Goal: Task Accomplishment & Management: Manage account settings

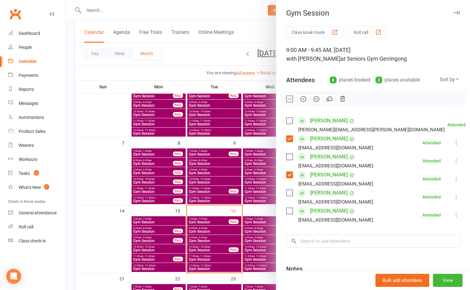
drag, startPoint x: 0, startPoint y: 0, endPoint x: 186, endPoint y: 49, distance: 192.7
click at [186, 49] on div at bounding box center [268, 145] width 404 height 290
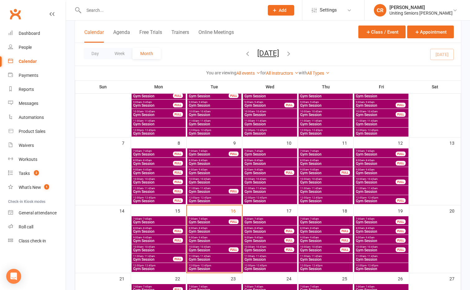
click at [210, 249] on span "Gym Session" at bounding box center [208, 250] width 40 height 4
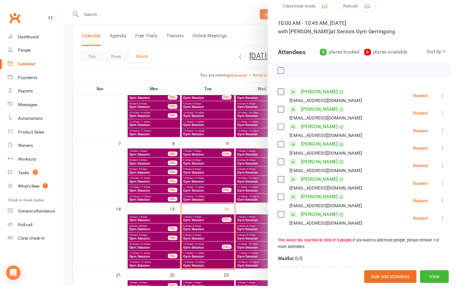
scroll to position [31, 0]
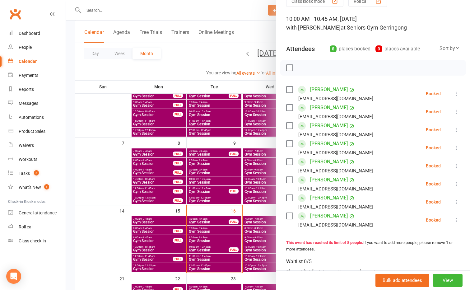
click at [213, 255] on div at bounding box center [268, 145] width 404 height 290
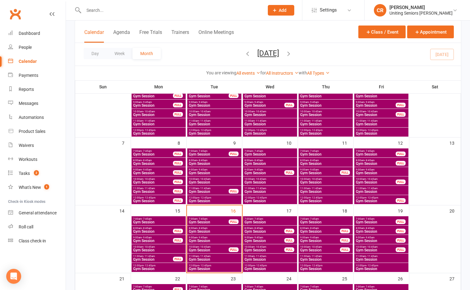
click at [214, 256] on span "11:00am - 11:45am" at bounding box center [214, 256] width 52 height 3
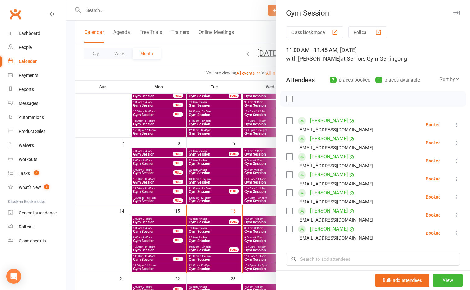
click at [214, 256] on div at bounding box center [268, 145] width 404 height 290
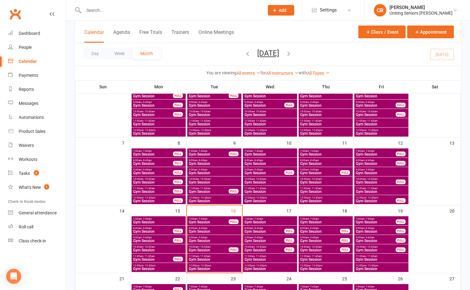
click at [216, 268] on span "Gym Session" at bounding box center [214, 269] width 52 height 4
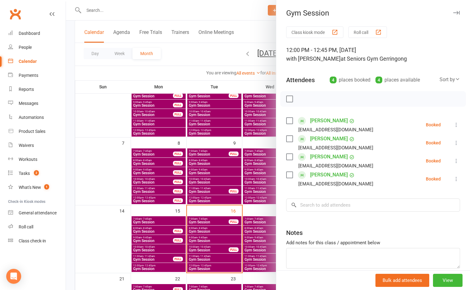
click at [178, 74] on div at bounding box center [268, 145] width 404 height 290
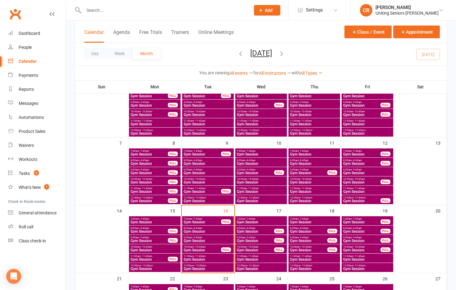
click at [198, 247] on span "- 10:45am" at bounding box center [200, 246] width 12 height 3
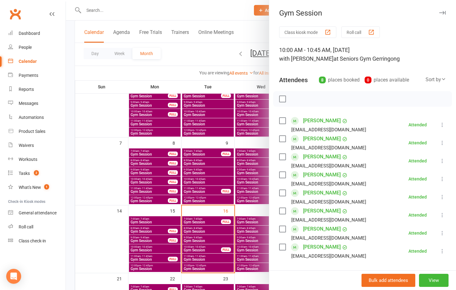
click at [82, 198] on div at bounding box center [261, 145] width 390 height 290
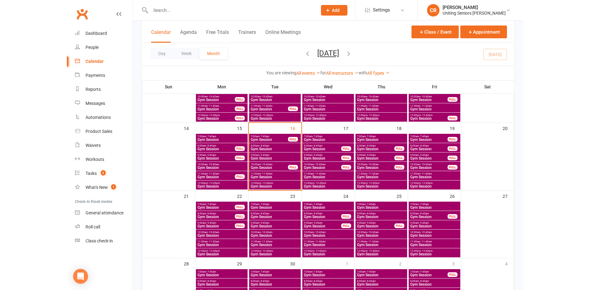
scroll to position [155, 0]
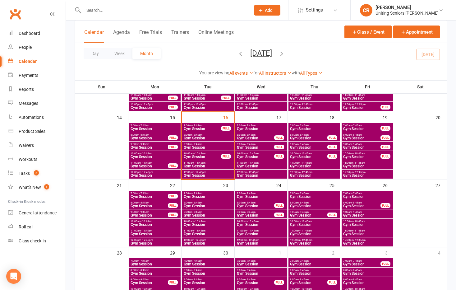
click at [192, 223] on span "Gym Session" at bounding box center [207, 225] width 49 height 4
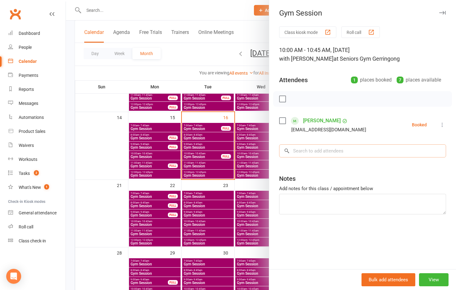
click at [347, 147] on input "search" at bounding box center [362, 150] width 167 height 13
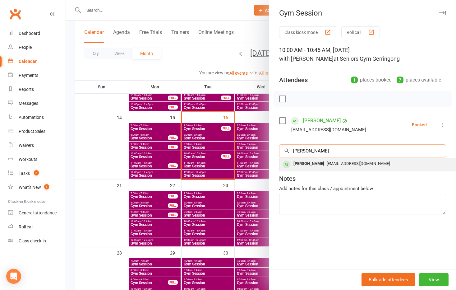
type input "flynn"
click at [347, 159] on div "judithflynn55@gmail.com" at bounding box center [372, 163] width 181 height 9
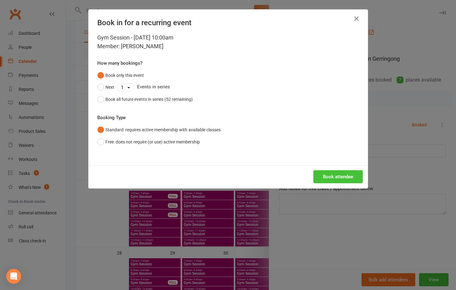
click at [348, 170] on button "Book attendee" at bounding box center [337, 176] width 49 height 13
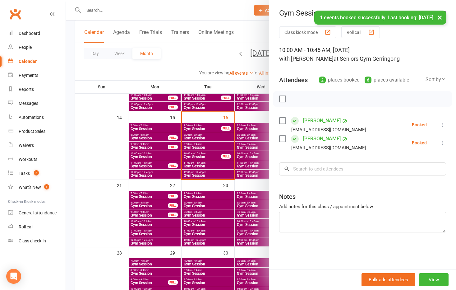
click at [208, 55] on div at bounding box center [261, 145] width 390 height 290
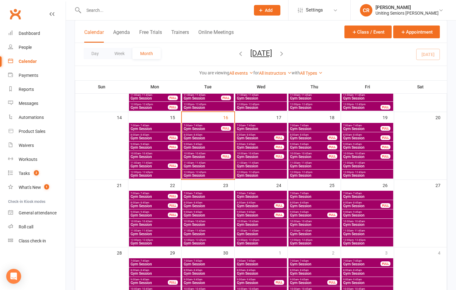
click at [203, 152] on span "- 10:45am" at bounding box center [200, 153] width 12 height 3
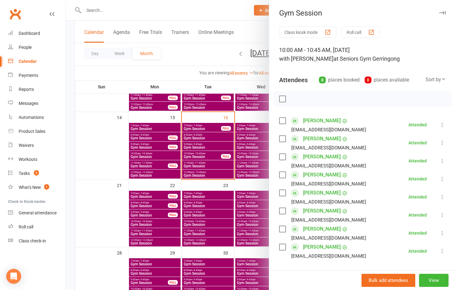
click at [215, 170] on div at bounding box center [261, 145] width 390 height 290
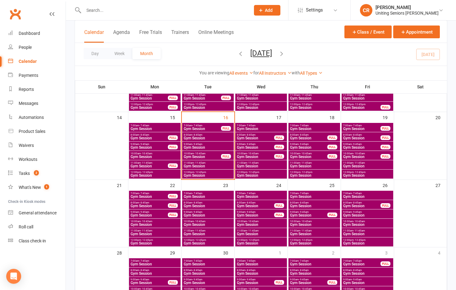
click at [215, 163] on span "11:00am - 11:45am" at bounding box center [207, 162] width 49 height 3
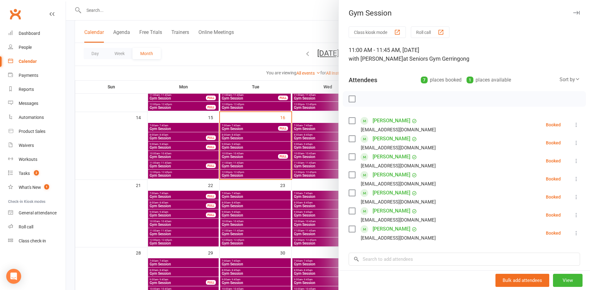
click at [244, 172] on div at bounding box center [328, 145] width 524 height 290
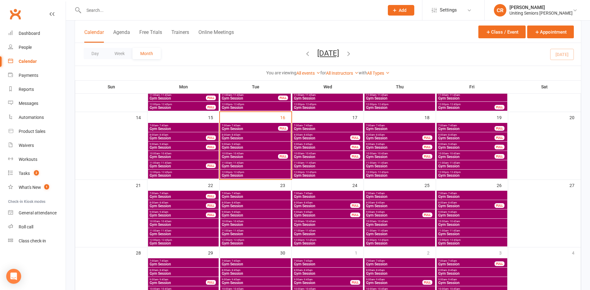
click at [244, 172] on span "12:00pm - 12:45pm" at bounding box center [255, 172] width 68 height 3
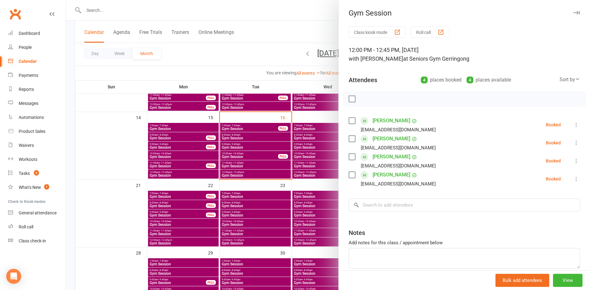
click at [244, 172] on div at bounding box center [328, 145] width 524 height 290
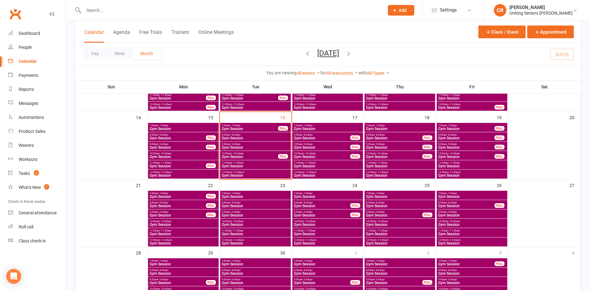
click at [314, 126] on span "7:00am - 7:45am" at bounding box center [327, 125] width 68 height 3
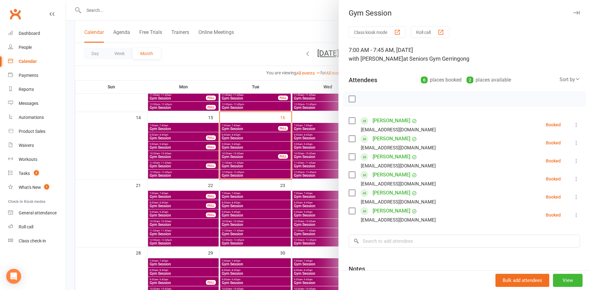
click at [314, 126] on div at bounding box center [328, 145] width 524 height 290
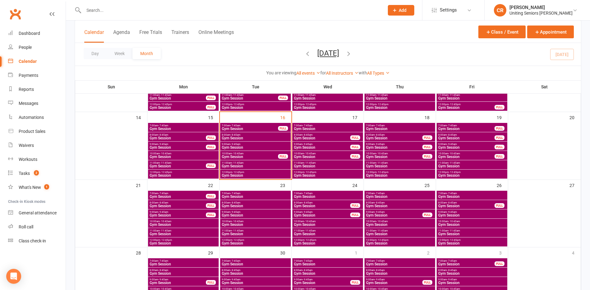
click at [325, 129] on span "Gym Session" at bounding box center [327, 129] width 68 height 4
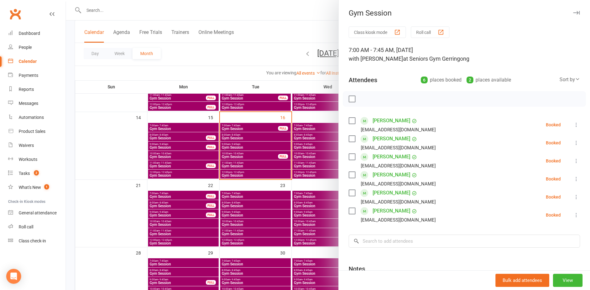
click at [313, 136] on div at bounding box center [328, 145] width 524 height 290
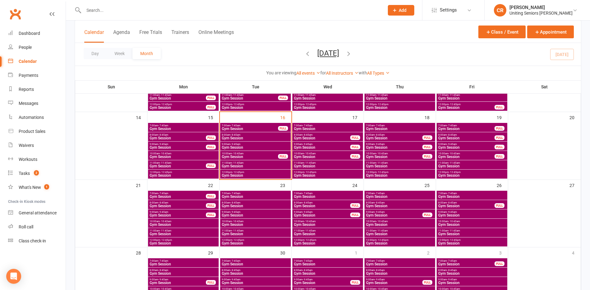
click at [259, 163] on span "11:00am - 11:45am" at bounding box center [255, 162] width 68 height 3
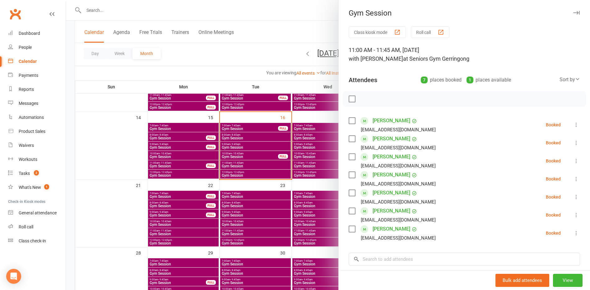
click at [259, 163] on div at bounding box center [328, 145] width 524 height 290
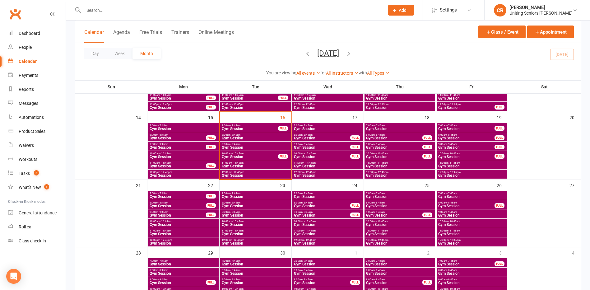
click at [258, 170] on div "12:00pm - 12:45pm Gym Session" at bounding box center [255, 173] width 71 height 9
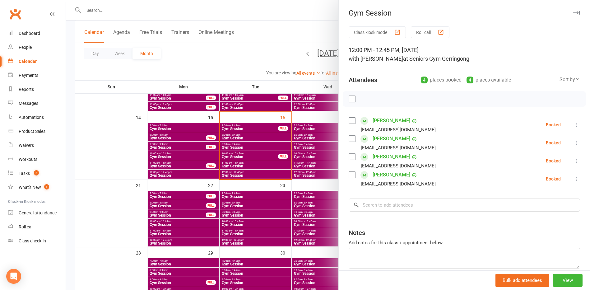
click at [258, 170] on div at bounding box center [328, 145] width 524 height 290
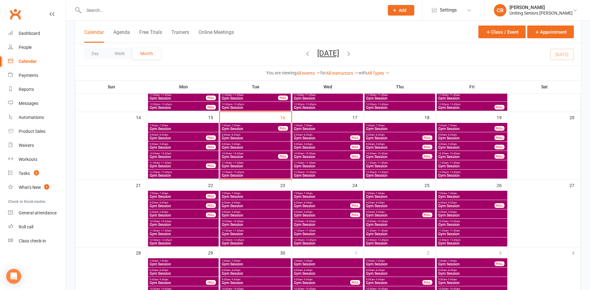
click at [249, 156] on span "Gym Session" at bounding box center [249, 157] width 57 height 4
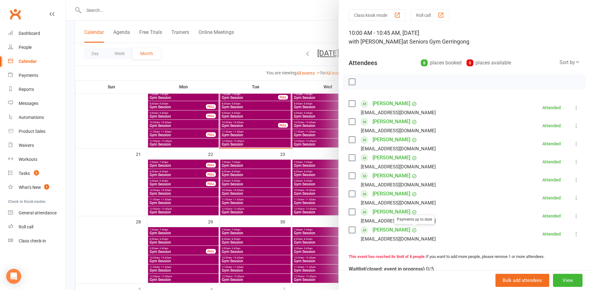
scroll to position [31, 0]
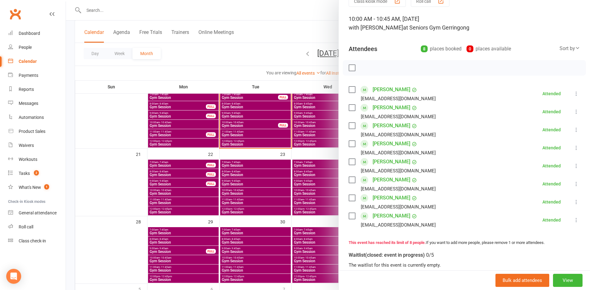
click at [201, 51] on div at bounding box center [328, 145] width 524 height 290
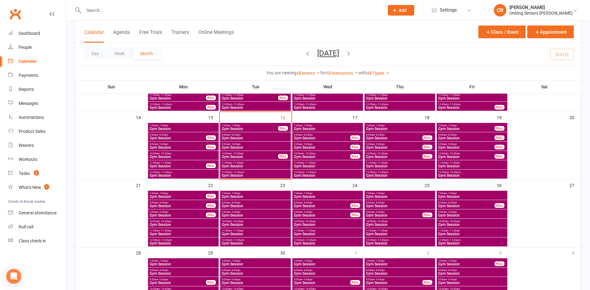
scroll to position [124, 0]
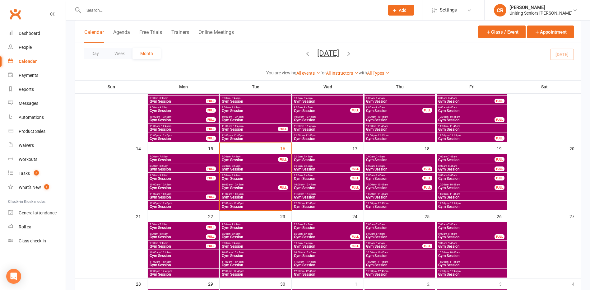
click at [183, 9] on input "text" at bounding box center [231, 10] width 298 height 9
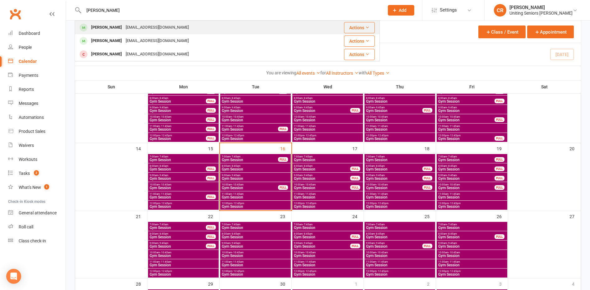
type input "diana"
click at [163, 24] on div "dhindy@bigpond.net.au" at bounding box center [157, 27] width 67 height 9
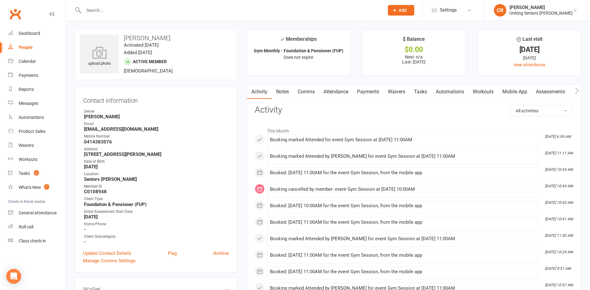
scroll to position [249, 0]
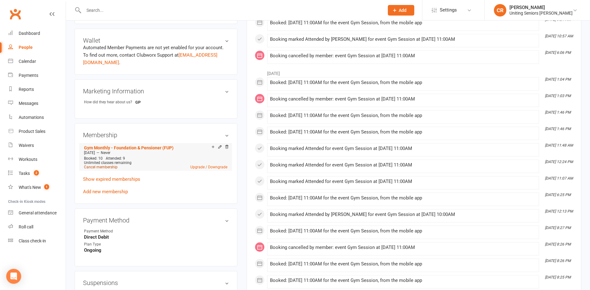
click at [104, 167] on link "Cancel membership" at bounding box center [101, 167] width 34 height 4
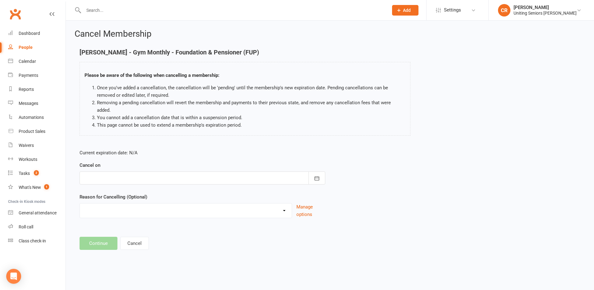
click at [99, 174] on div at bounding box center [203, 177] width 246 height 13
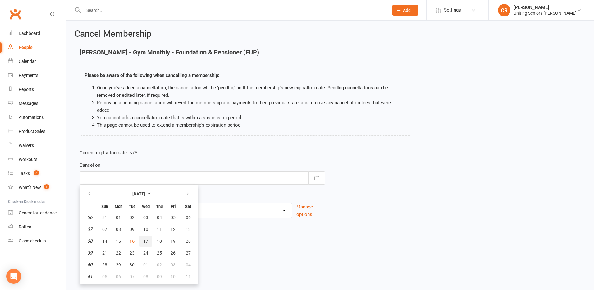
click at [145, 238] on span "17" at bounding box center [145, 240] width 5 height 5
type input "17 Sep 2025"
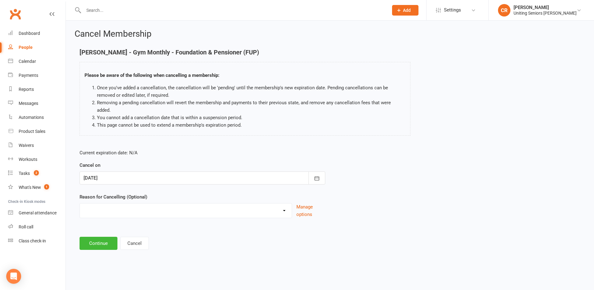
click at [130, 203] on select "Holiday Injury Other reason" at bounding box center [186, 209] width 212 height 12
select select "2"
click at [80, 203] on select "Holiday Injury Other reason" at bounding box center [186, 209] width 212 height 12
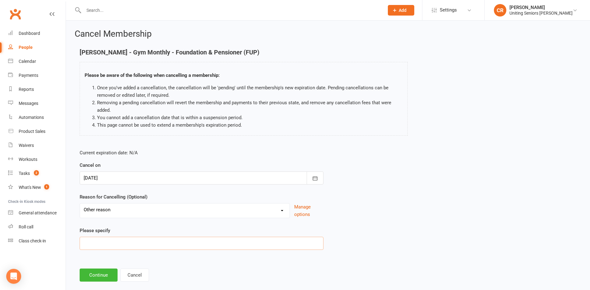
click at [103, 244] on input at bounding box center [202, 243] width 244 height 13
type input "H"
type input "Surgery + Holidays"
click at [100, 273] on button "Continue" at bounding box center [99, 274] width 38 height 13
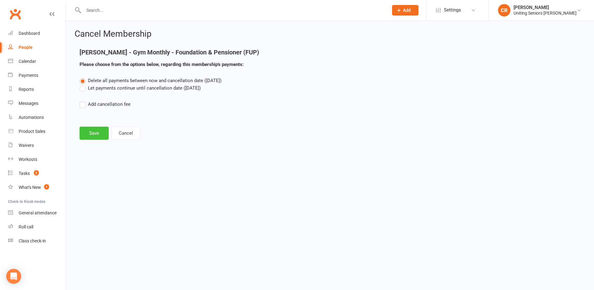
click at [97, 137] on button "Save" at bounding box center [94, 133] width 29 height 13
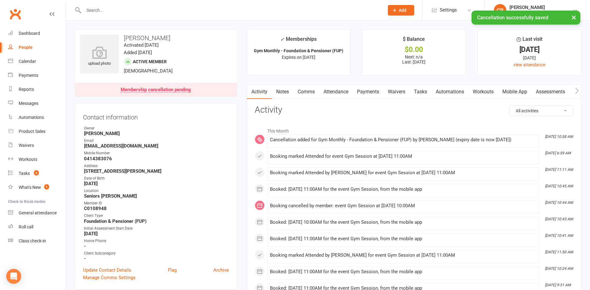
click at [132, 9] on input "text" at bounding box center [231, 10] width 298 height 9
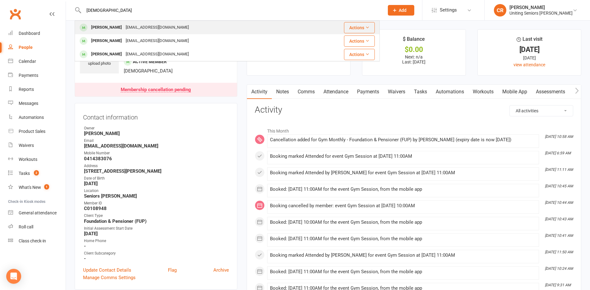
type input "hindma"
click at [136, 33] on div "David Hindmarsh dav61d@outlook.com" at bounding box center [191, 27] width 233 height 13
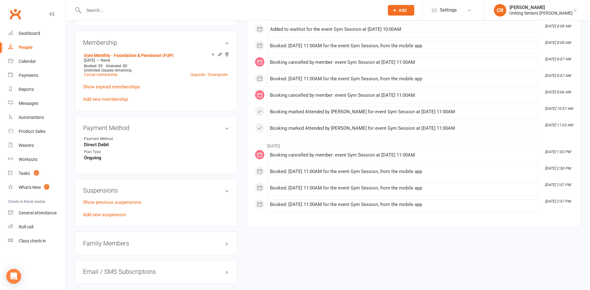
scroll to position [342, 0]
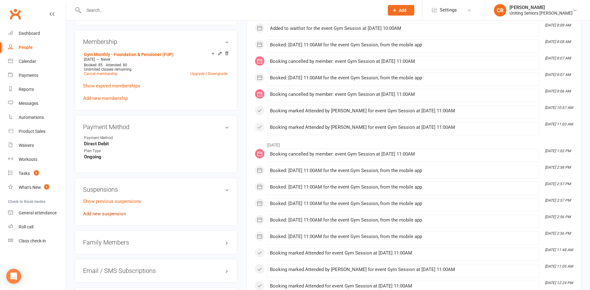
click at [100, 215] on link "Add new suspension" at bounding box center [104, 214] width 43 height 6
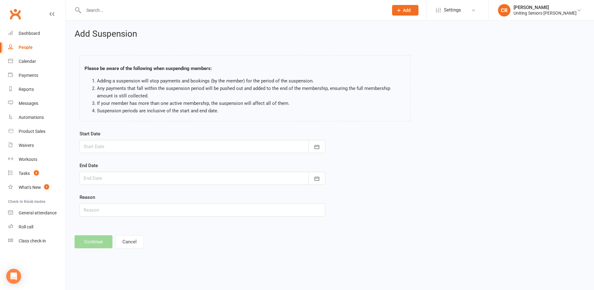
click at [118, 152] on div at bounding box center [203, 146] width 246 height 13
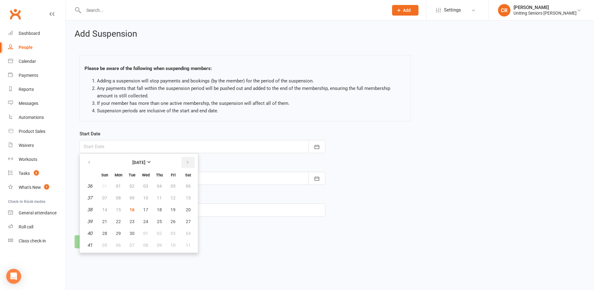
click at [192, 160] on button "button" at bounding box center [188, 162] width 13 height 11
click at [113, 197] on button "06" at bounding box center [118, 197] width 13 height 11
type input "06 Oct 2025"
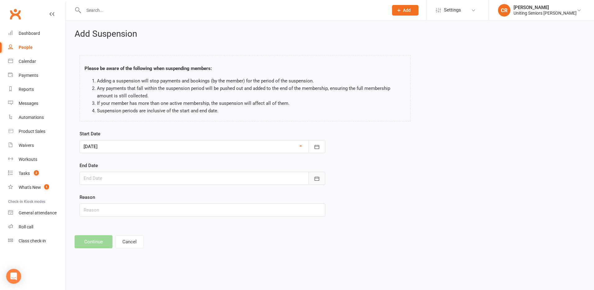
click at [318, 176] on icon "button" at bounding box center [317, 178] width 6 height 6
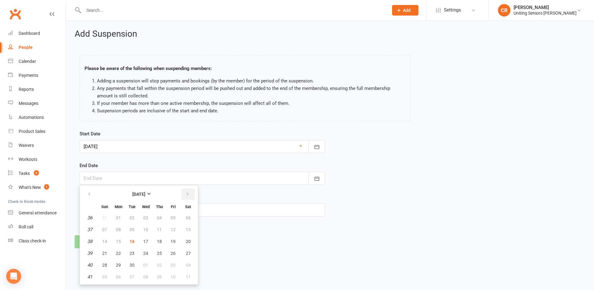
click at [193, 191] on button "button" at bounding box center [188, 193] width 13 height 11
click at [174, 251] on span "24" at bounding box center [173, 253] width 5 height 5
type input "24 Oct 2025"
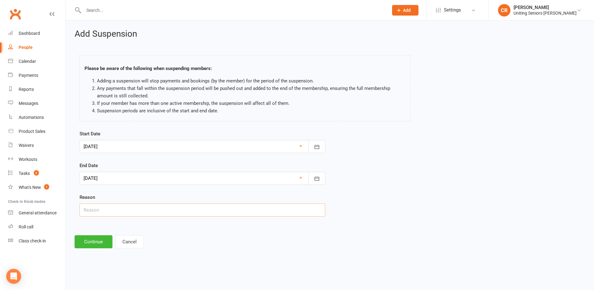
click at [117, 207] on input "text" at bounding box center [203, 209] width 246 height 13
type input "Holidays"
click at [104, 238] on button "Continue" at bounding box center [94, 241] width 38 height 13
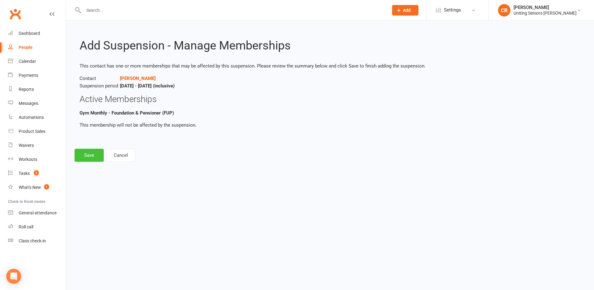
click at [81, 156] on button "Save" at bounding box center [89, 155] width 29 height 13
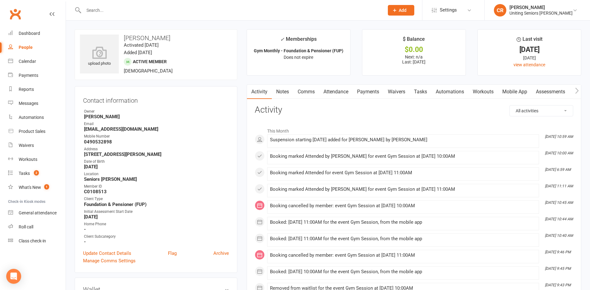
click at [123, 15] on div at bounding box center [227, 10] width 305 height 20
click at [124, 11] on input "text" at bounding box center [231, 10] width 298 height 9
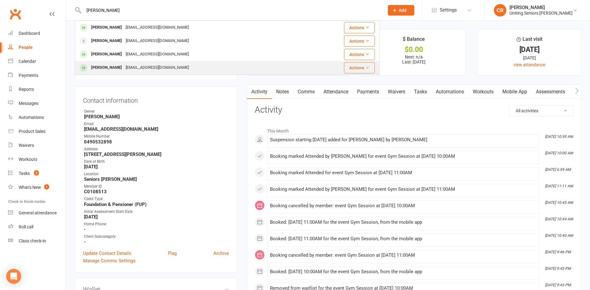
type input "helen"
click at [122, 63] on div "Helen Thompson" at bounding box center [106, 67] width 35 height 9
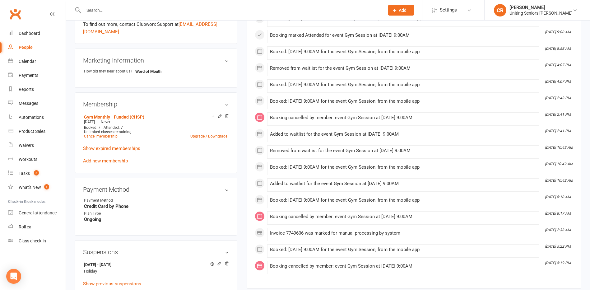
scroll to position [280, 0]
click at [110, 148] on link "Show expired memberships" at bounding box center [111, 148] width 57 height 6
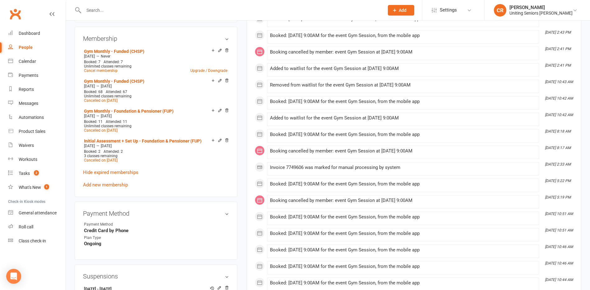
scroll to position [466, 0]
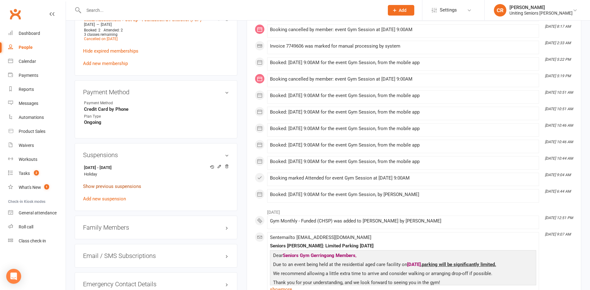
click at [106, 183] on link "Show previous suspensions" at bounding box center [112, 186] width 58 height 6
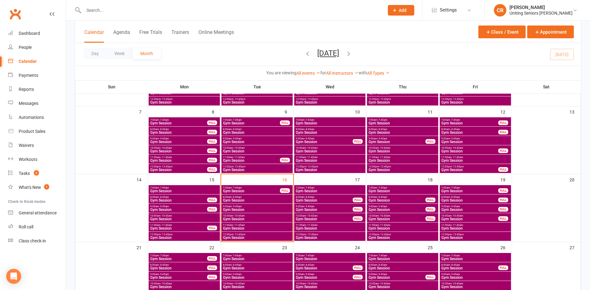
click at [310, 188] on span "- 7:45am" at bounding box center [309, 187] width 10 height 3
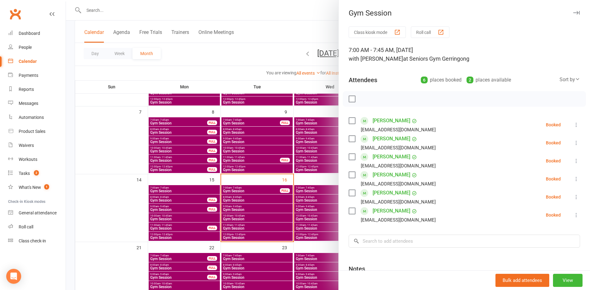
click at [303, 202] on div at bounding box center [328, 145] width 524 height 290
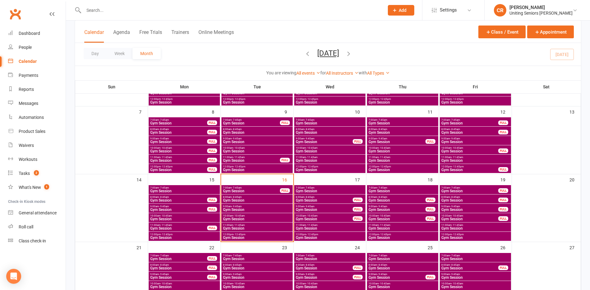
click at [304, 200] on span "Gym Session" at bounding box center [324, 200] width 58 height 4
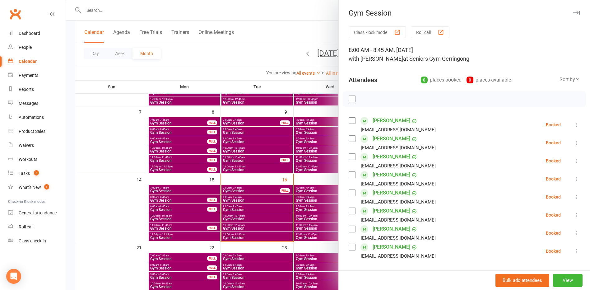
click at [301, 210] on div at bounding box center [328, 145] width 524 height 290
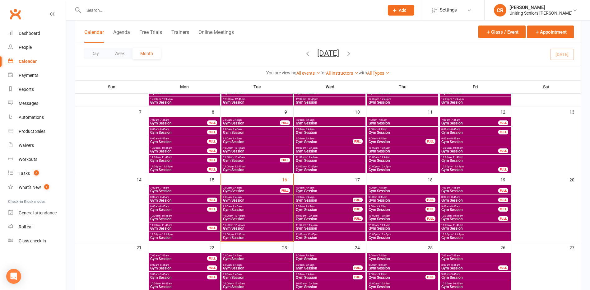
click at [301, 207] on span "9:00am - 9:45am" at bounding box center [324, 206] width 58 height 3
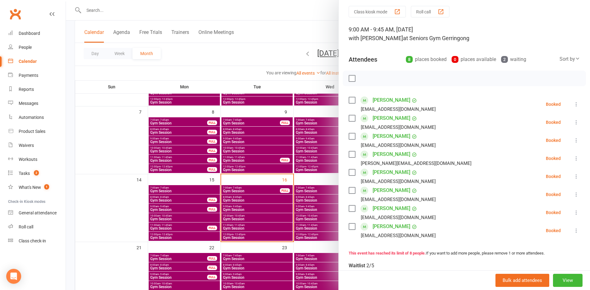
scroll to position [31, 0]
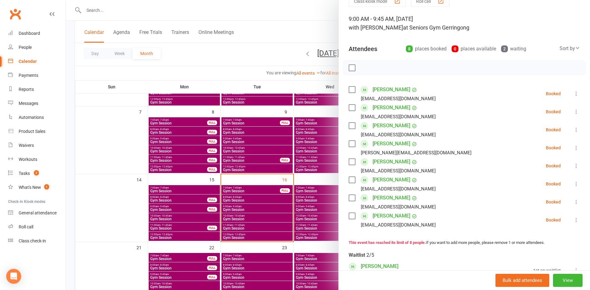
click at [305, 209] on div at bounding box center [328, 145] width 524 height 290
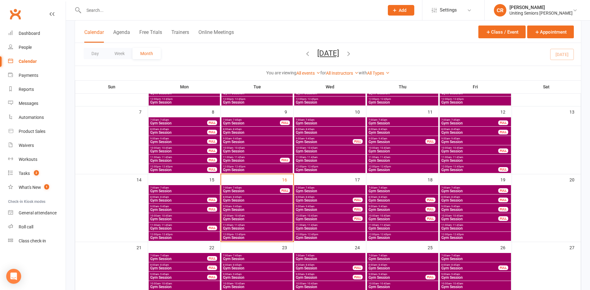
click at [305, 209] on span "Gym Session" at bounding box center [324, 210] width 58 height 4
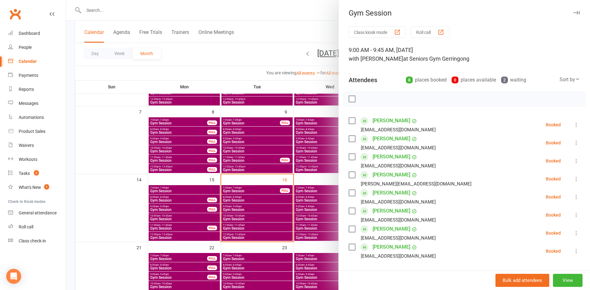
click at [305, 214] on div at bounding box center [328, 145] width 524 height 290
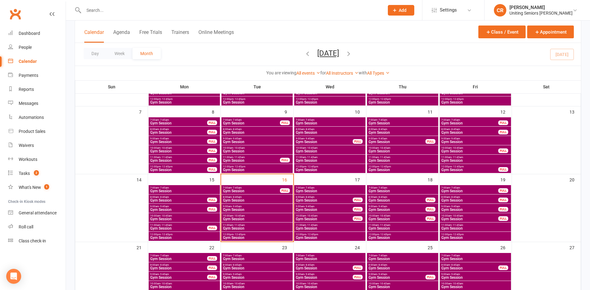
click at [305, 216] on span "10:00am - 10:45am" at bounding box center [324, 215] width 58 height 3
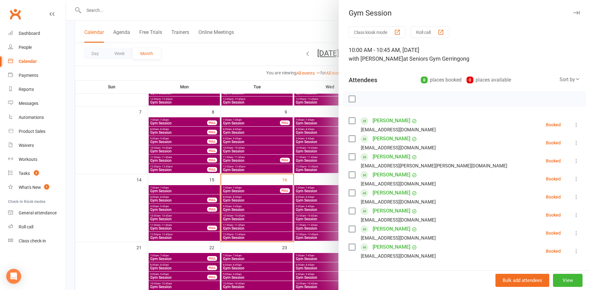
click at [309, 204] on div at bounding box center [328, 145] width 524 height 290
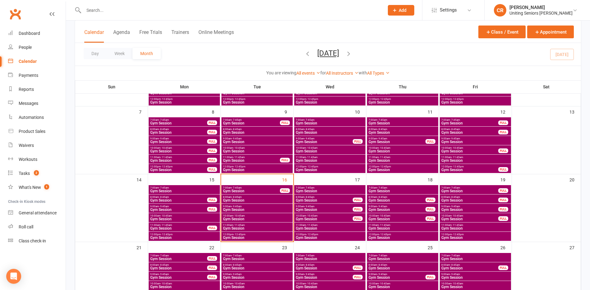
click at [313, 225] on span "- 11:45am" at bounding box center [312, 225] width 12 height 3
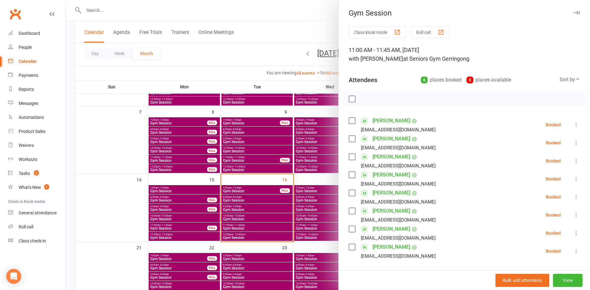
click at [312, 236] on div at bounding box center [328, 145] width 524 height 290
